Goal: Transaction & Acquisition: Subscribe to service/newsletter

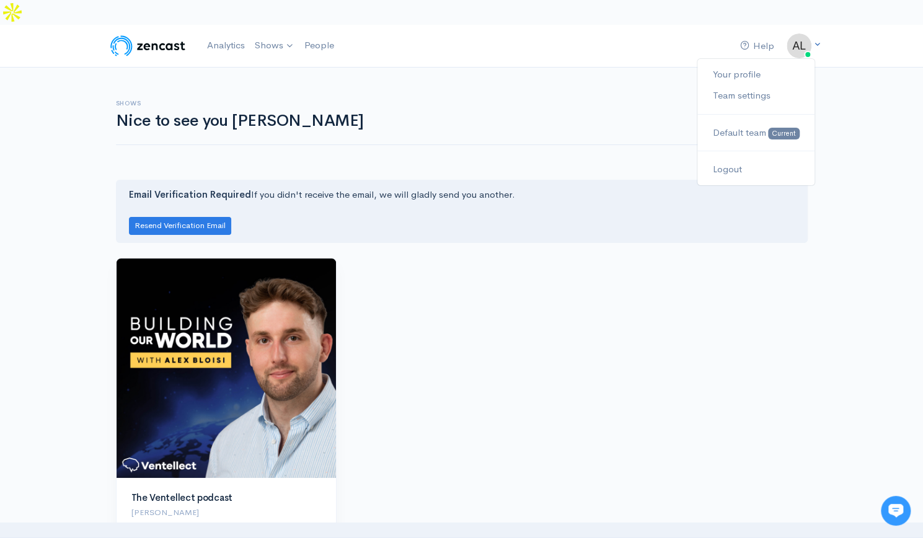
click at [803, 33] on img at bounding box center [799, 45] width 25 height 25
click at [731, 64] on link "Your profile" at bounding box center [755, 75] width 117 height 22
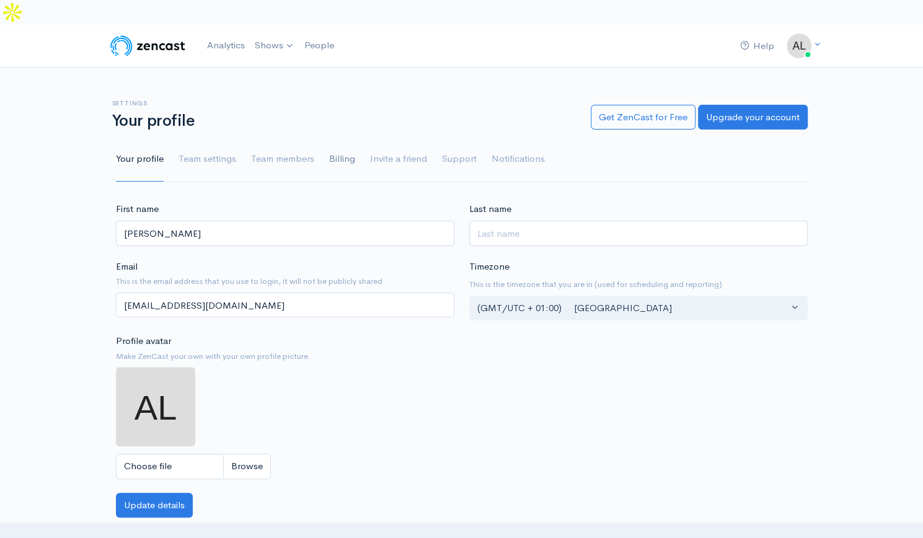
click at [334, 139] on link "Billing" at bounding box center [342, 159] width 26 height 45
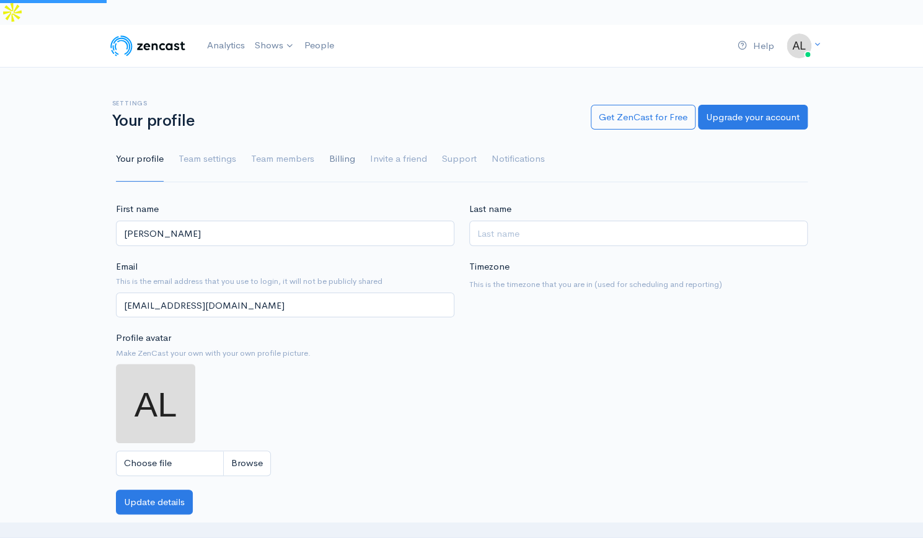
click at [337, 137] on link "Billing" at bounding box center [342, 159] width 26 height 45
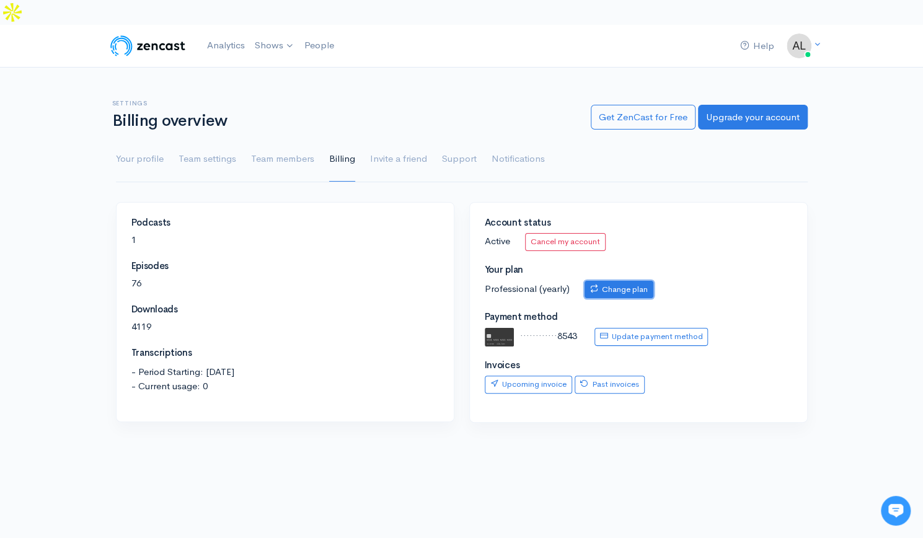
click at [604, 281] on link "Change plan" at bounding box center [619, 290] width 69 height 18
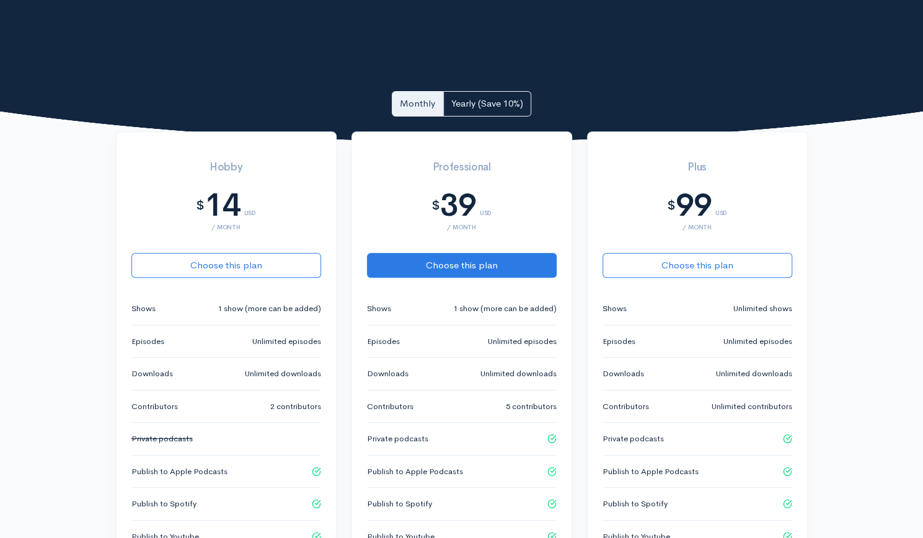
scroll to position [248, 0]
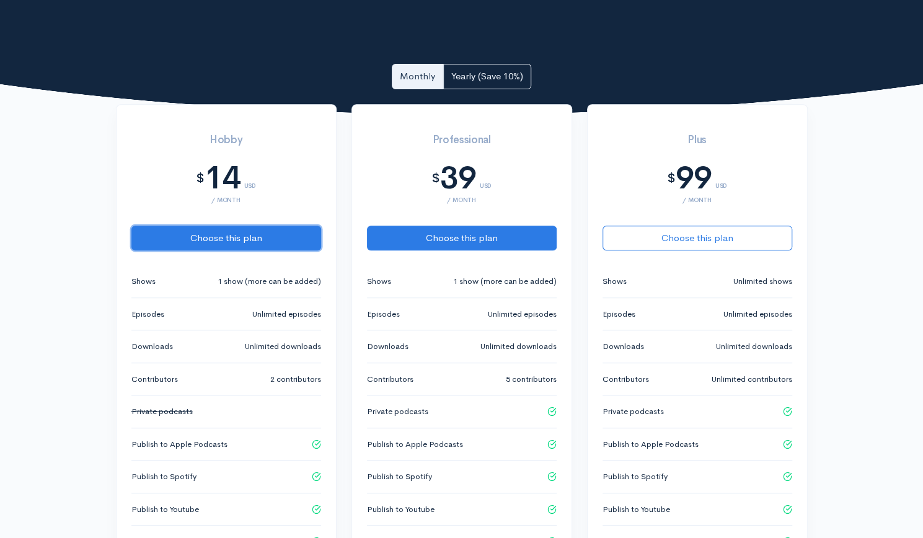
click at [236, 226] on button "Choose this plan" at bounding box center [226, 238] width 190 height 25
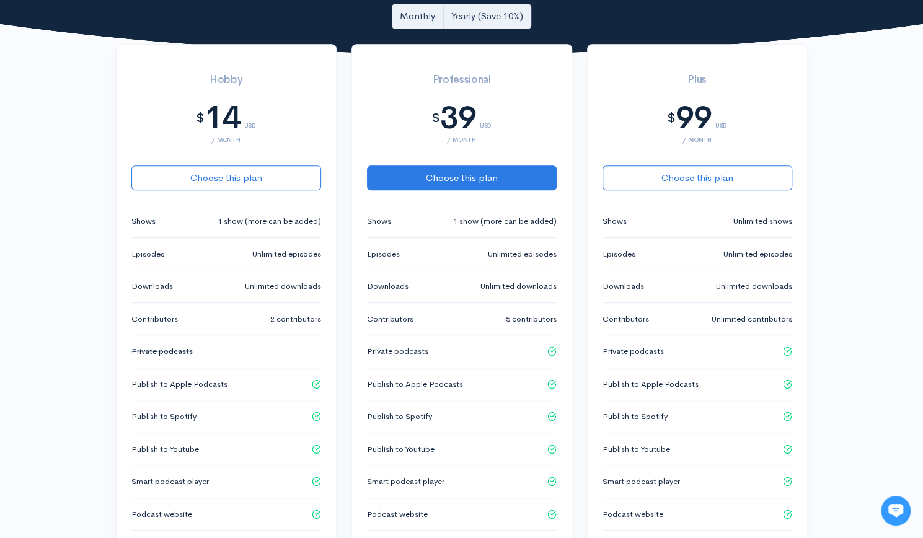
scroll to position [248, 0]
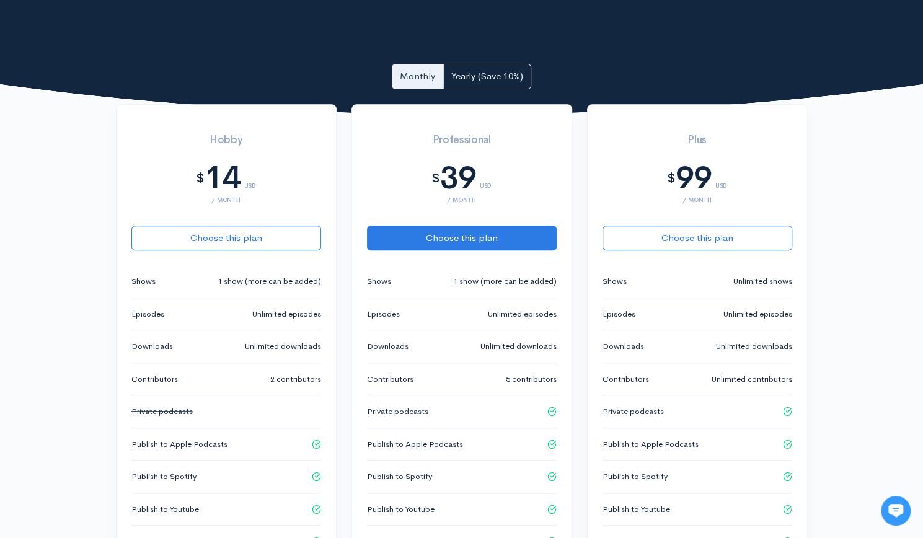
click at [890, 516] on icon at bounding box center [895, 511] width 15 height 14
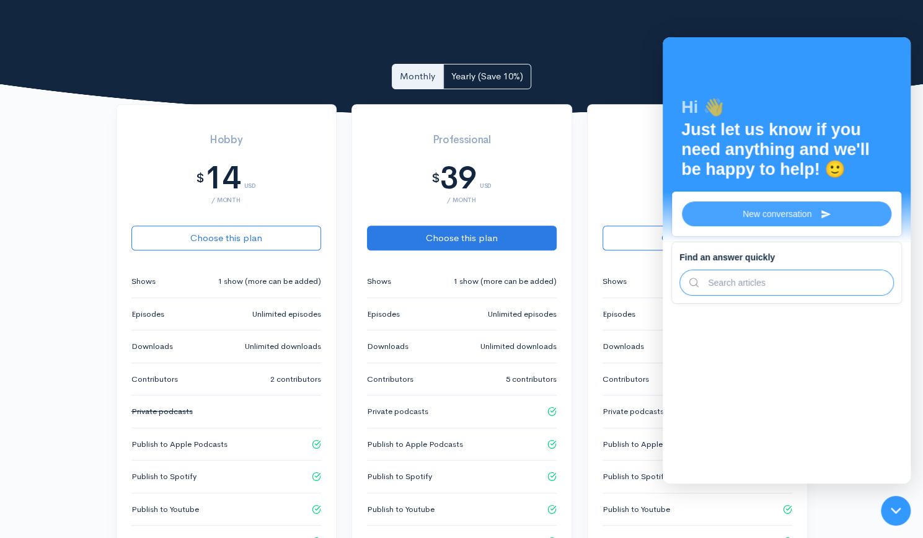
click at [767, 213] on span "New conversation" at bounding box center [777, 214] width 69 height 10
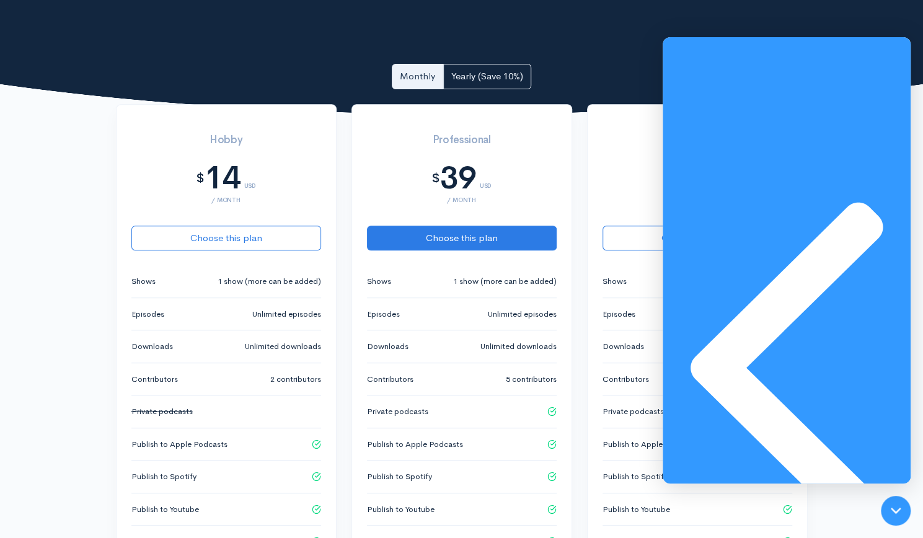
scroll to position [0, 0]
type textarea "Hi there - I see you took out another yearly subscription of $421 - we do not p…"
drag, startPoint x: 732, startPoint y: 102, endPoint x: 787, endPoint y: 197, distance: 109.4
copy div "Hi there - I see you took out another yearly subscription of $421 - we do not p…"
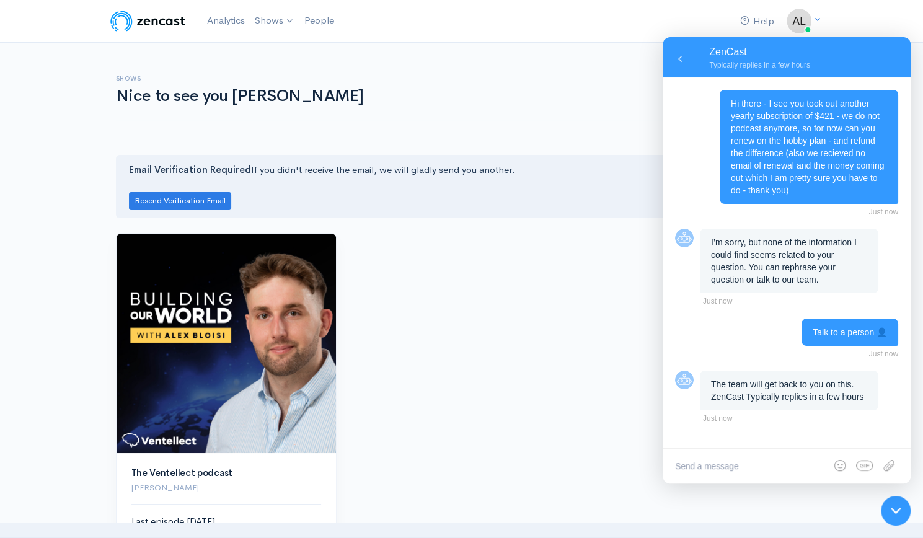
scroll to position [2, 0]
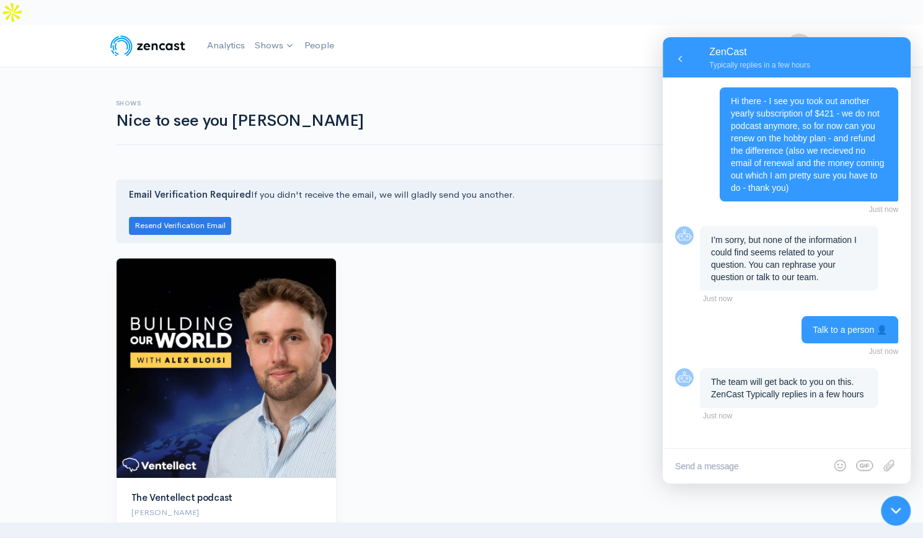
click at [896, 514] on icon at bounding box center [896, 511] width 10 height 10
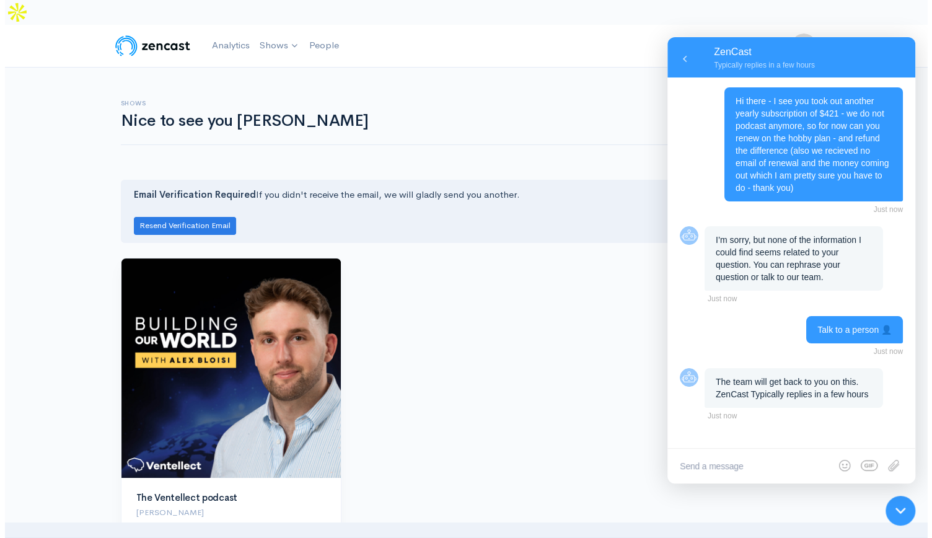
scroll to position [0, 0]
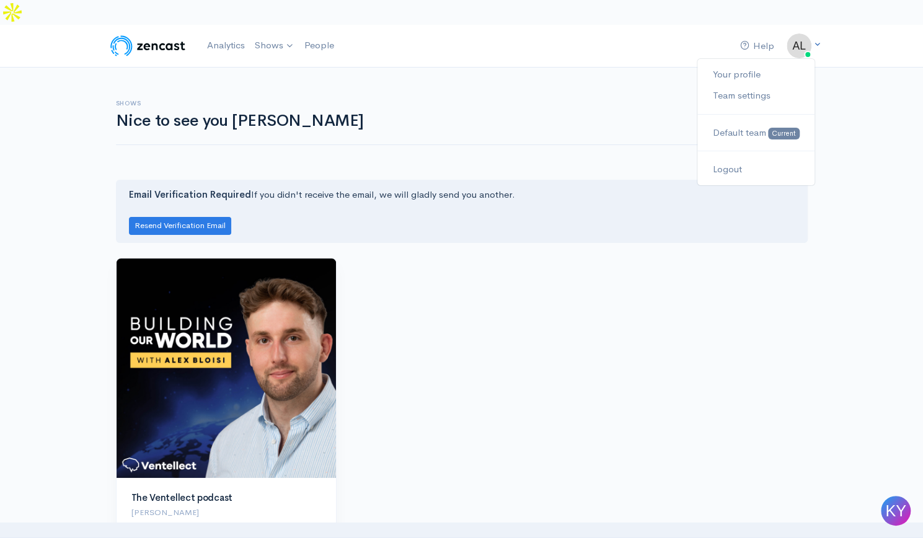
click at [803, 33] on img at bounding box center [799, 45] width 25 height 25
click at [810, 33] on img at bounding box center [799, 45] width 25 height 25
click at [729, 85] on link "Team settings" at bounding box center [755, 96] width 117 height 22
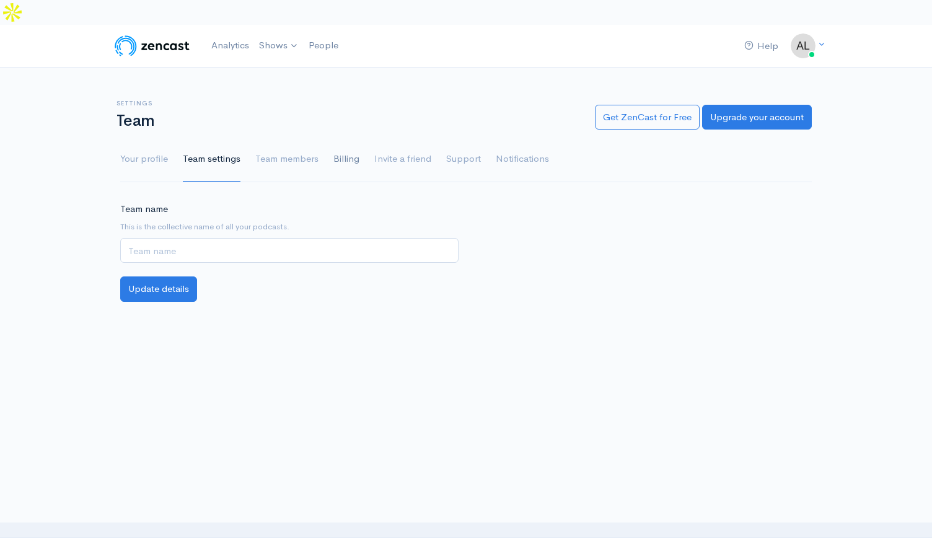
click at [340, 137] on link "Billing" at bounding box center [347, 159] width 26 height 45
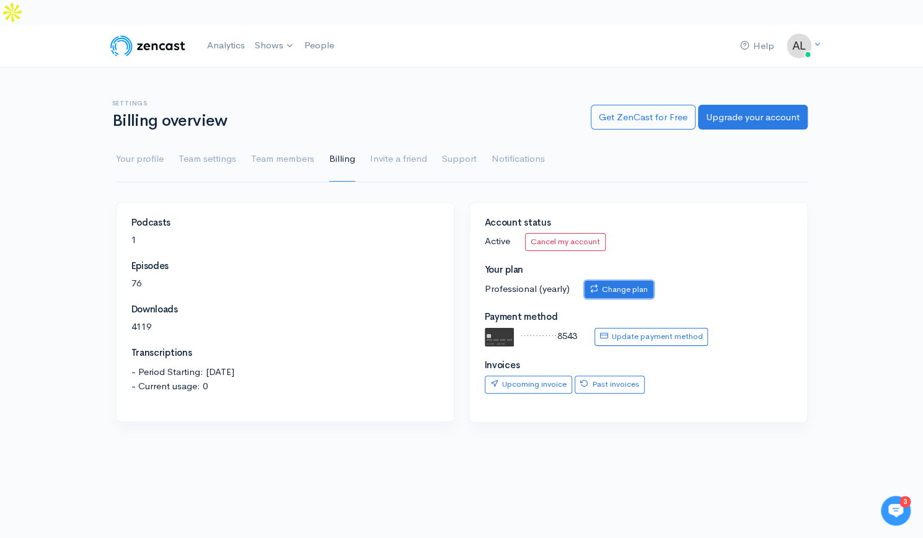
click at [636, 281] on link "Change plan" at bounding box center [619, 290] width 69 height 18
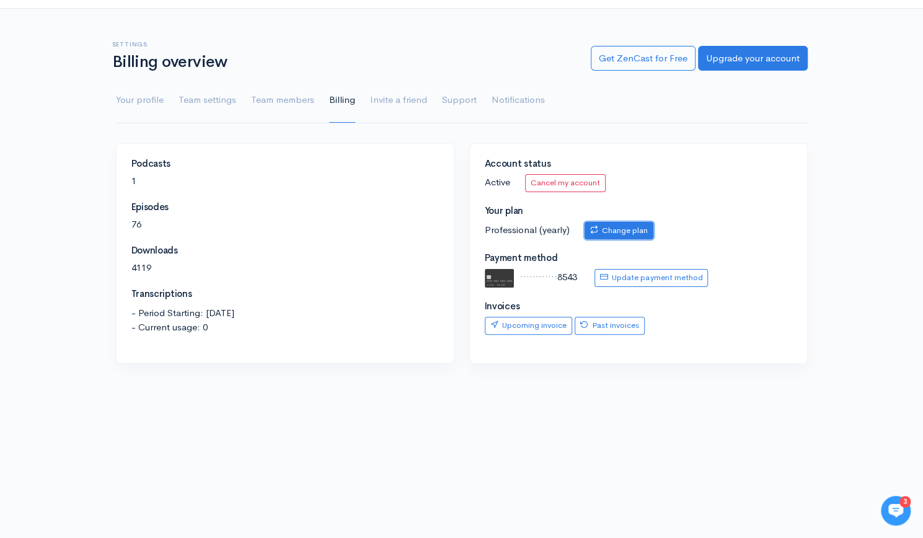
click at [617, 229] on link "Change plan" at bounding box center [619, 231] width 69 height 18
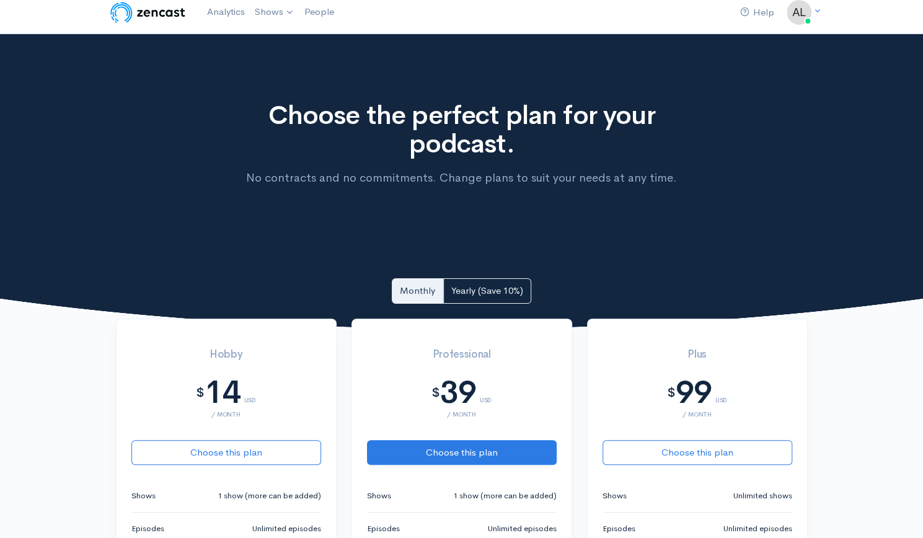
scroll to position [62, 0]
